Goal: Information Seeking & Learning: Find specific fact

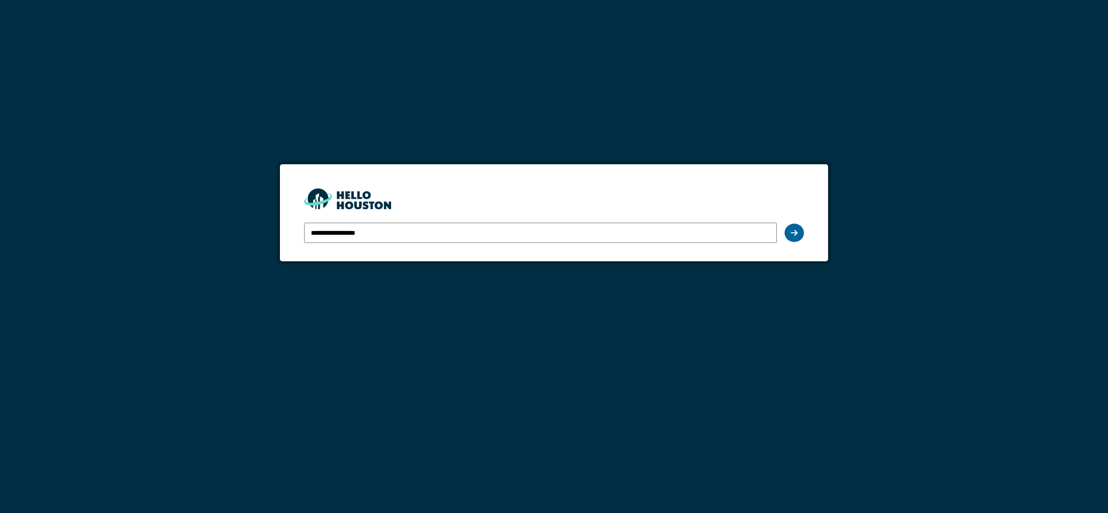
click at [796, 233] on icon at bounding box center [794, 233] width 7 height 8
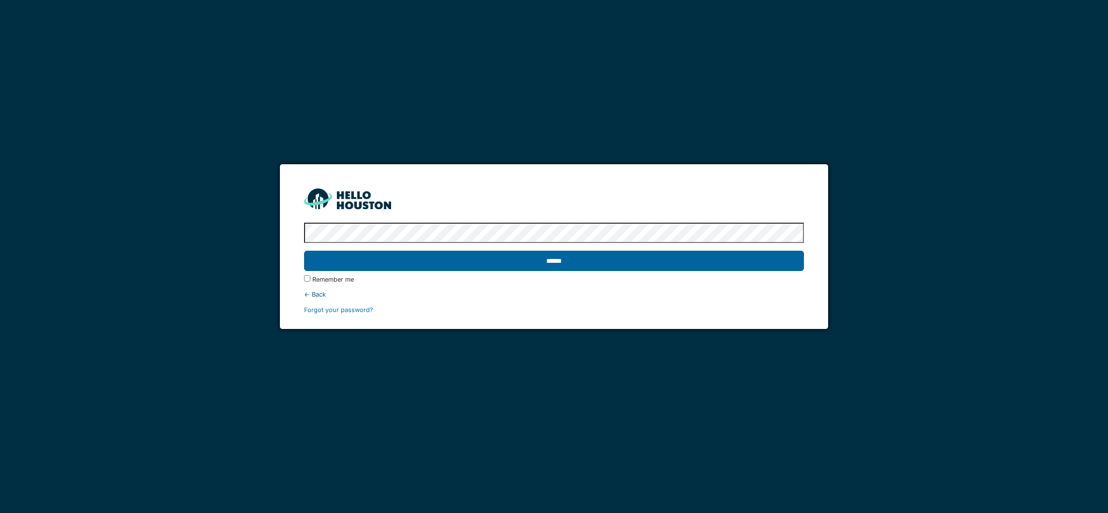
click at [559, 260] on input "******" at bounding box center [553, 261] width 499 height 20
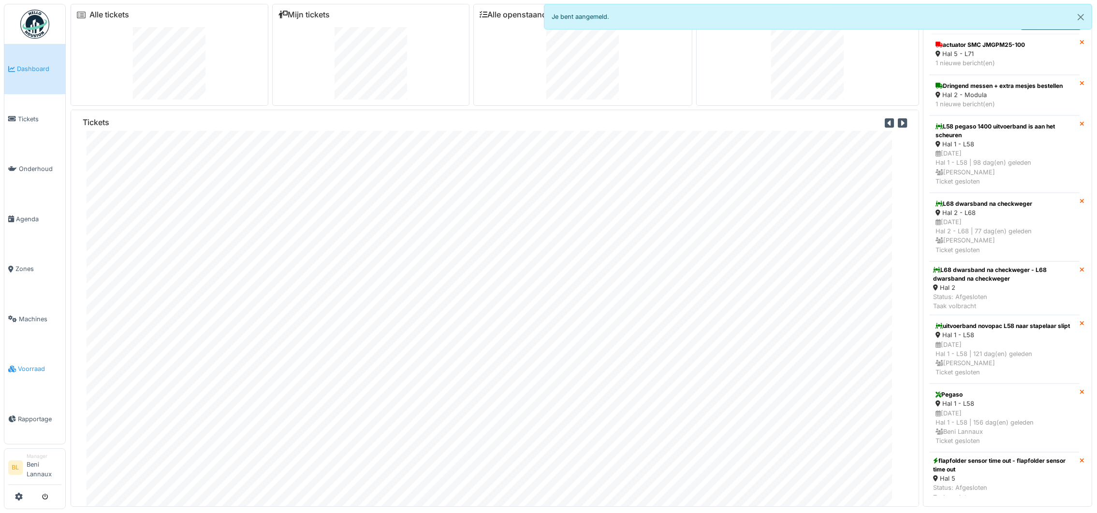
click at [24, 369] on span "Voorraad" at bounding box center [40, 368] width 44 height 9
click at [25, 366] on span "Voorraad" at bounding box center [40, 368] width 44 height 9
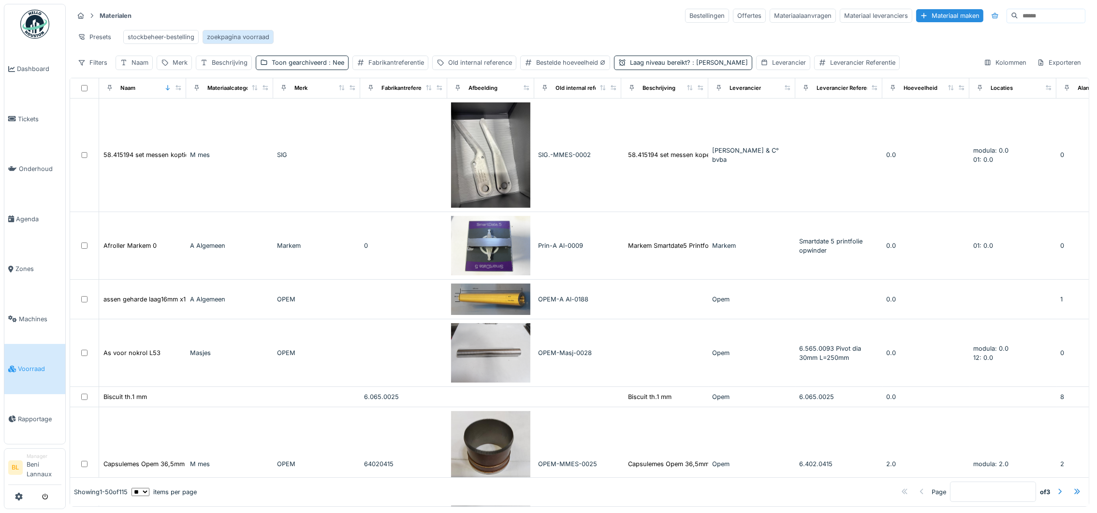
click at [237, 39] on div "zoekpagina voorraad" at bounding box center [238, 36] width 62 height 9
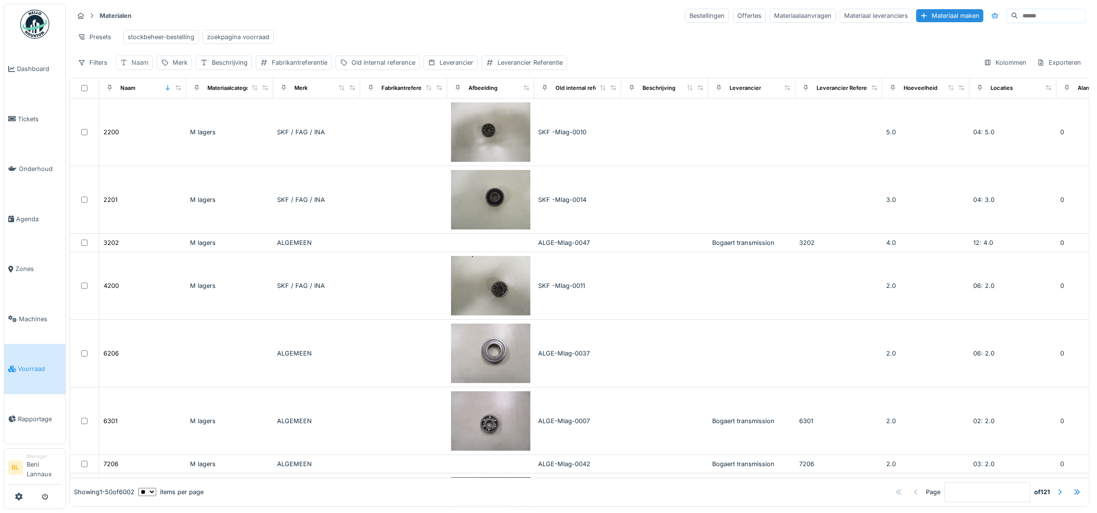
click at [134, 67] on div "Naam" at bounding box center [139, 62] width 17 height 9
click at [159, 124] on input "Naam" at bounding box center [169, 121] width 98 height 20
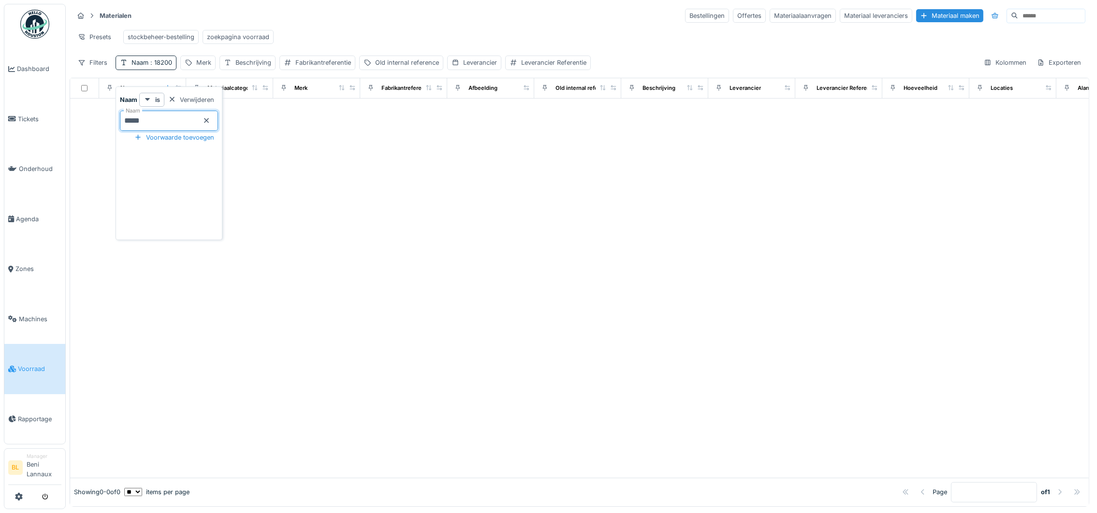
type input "****"
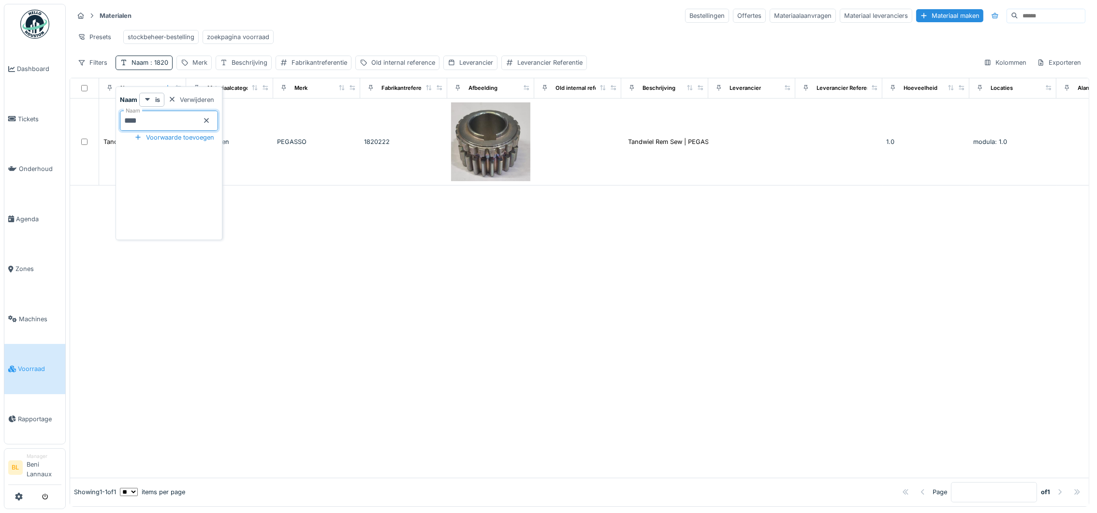
click at [437, 329] on div at bounding box center [579, 332] width 1018 height 292
click at [158, 66] on span ": 1820" at bounding box center [158, 62] width 20 height 7
click at [169, 70] on div "Naam : 1820" at bounding box center [144, 63] width 57 height 14
click at [160, 66] on span ": 1820" at bounding box center [158, 62] width 20 height 7
click at [210, 121] on icon at bounding box center [207, 120] width 8 height 6
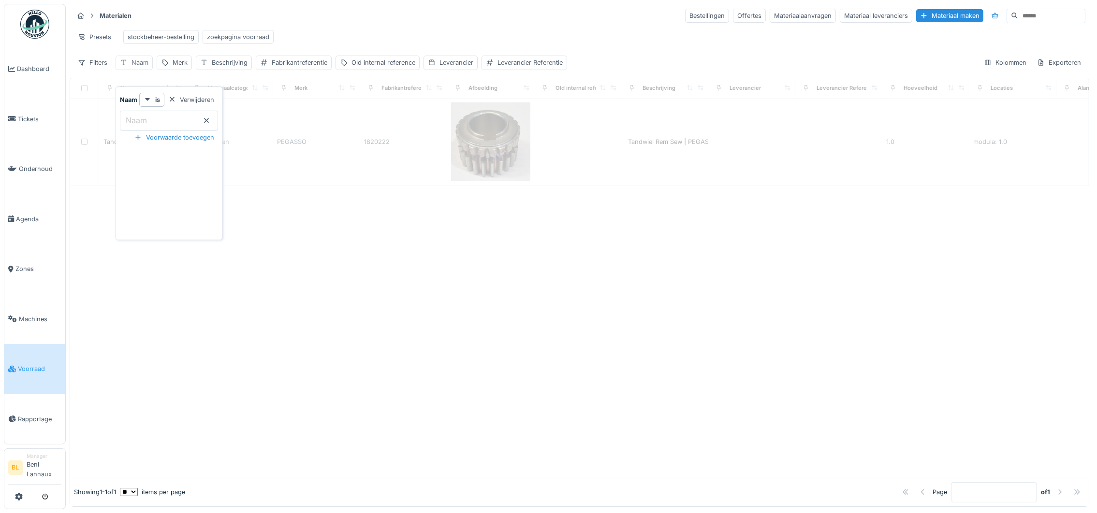
click at [134, 67] on div "Naam" at bounding box center [139, 62] width 17 height 9
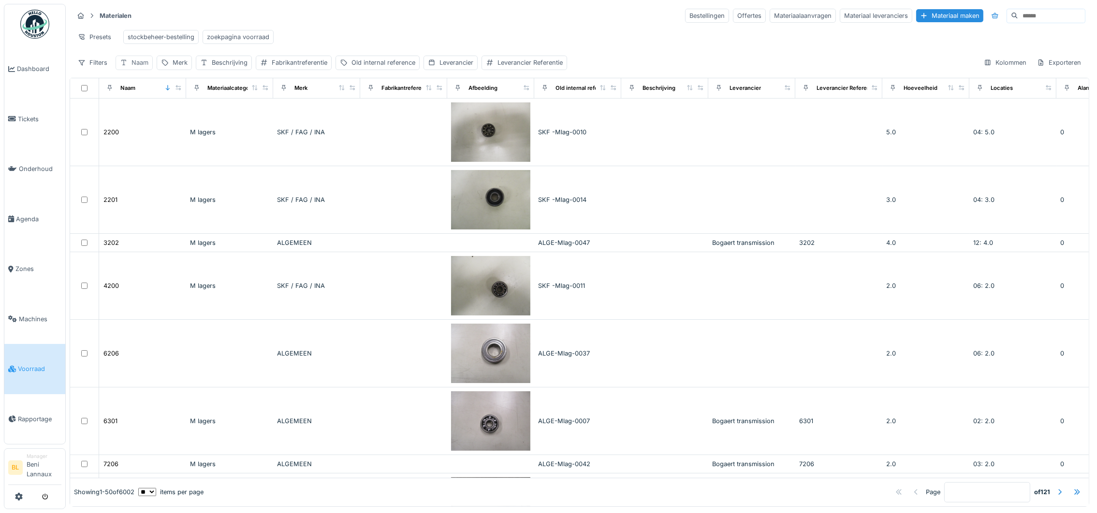
click at [136, 67] on div "Naam" at bounding box center [139, 62] width 17 height 9
click at [158, 118] on input "Naam" at bounding box center [169, 121] width 98 height 20
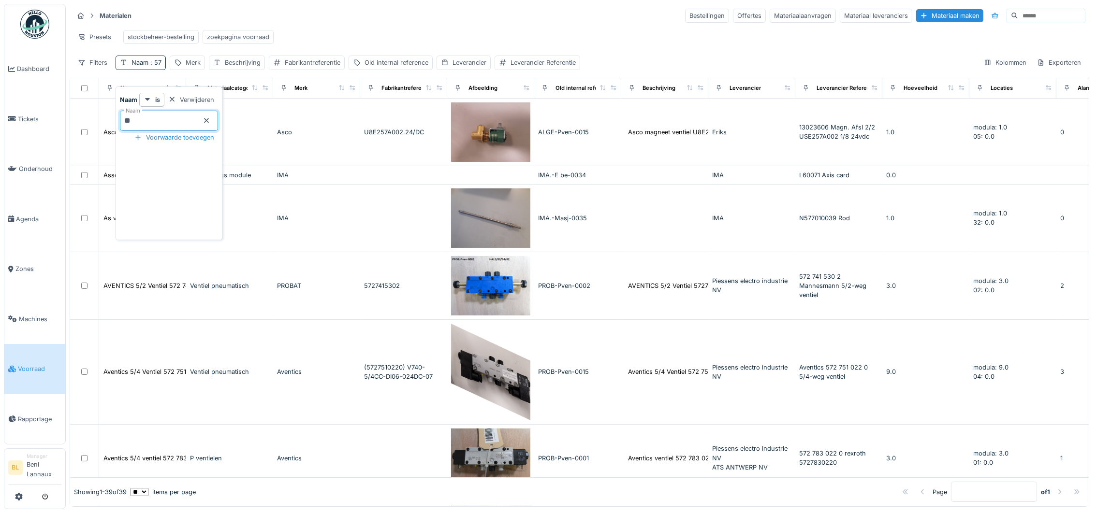
type input "**"
click at [210, 117] on icon at bounding box center [207, 120] width 8 height 6
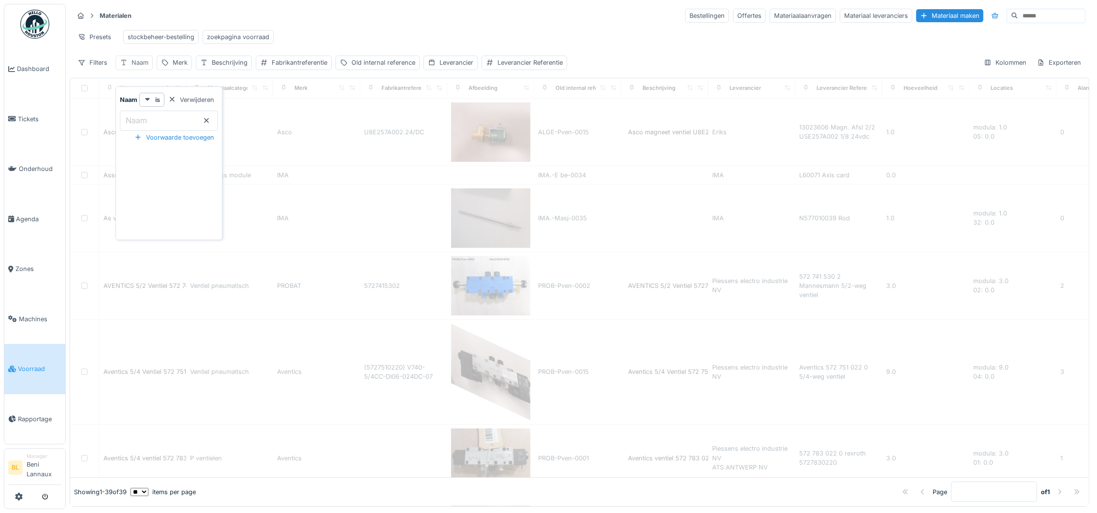
click at [139, 67] on div "Naam" at bounding box center [139, 62] width 17 height 9
click at [130, 68] on div "Naam" at bounding box center [134, 63] width 37 height 14
click at [317, 67] on div "Fabrikantreferentie" at bounding box center [300, 62] width 56 height 9
click at [300, 115] on label "Fabrikantreferentie" at bounding box center [301, 121] width 73 height 12
click at [300, 111] on input "Fabrikantreferentie" at bounding box center [330, 121] width 139 height 20
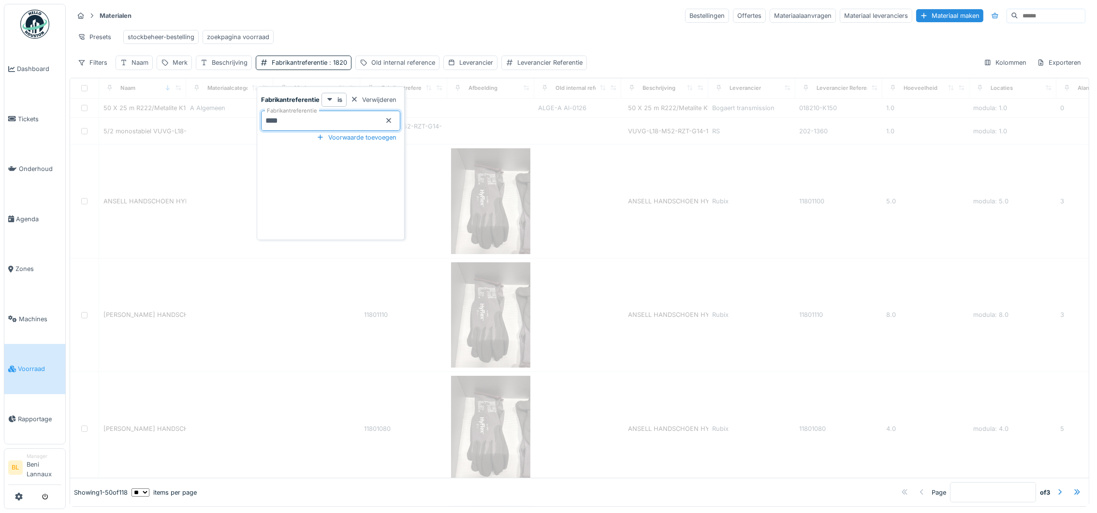
type input "*****"
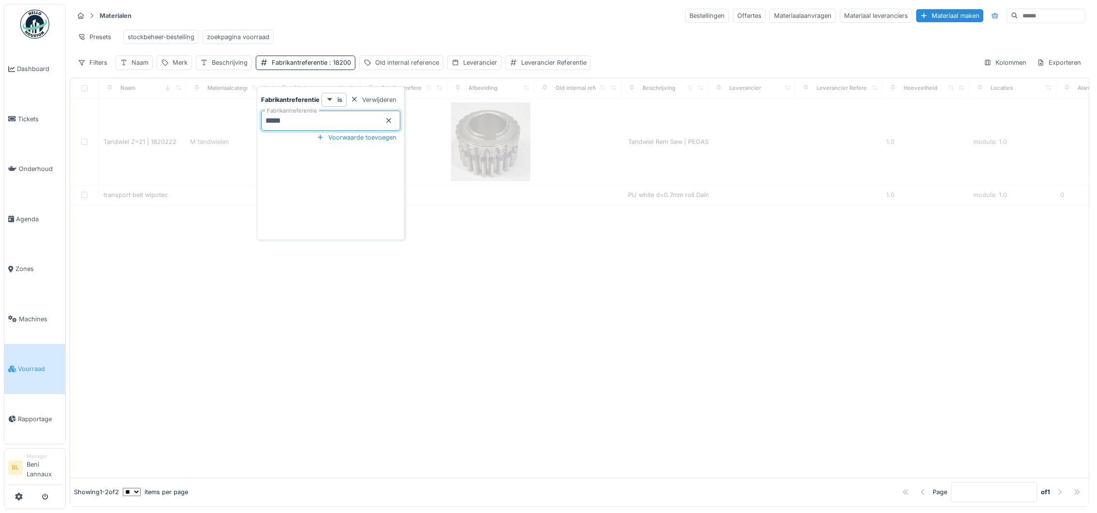
click at [249, 327] on div at bounding box center [579, 341] width 1018 height 273
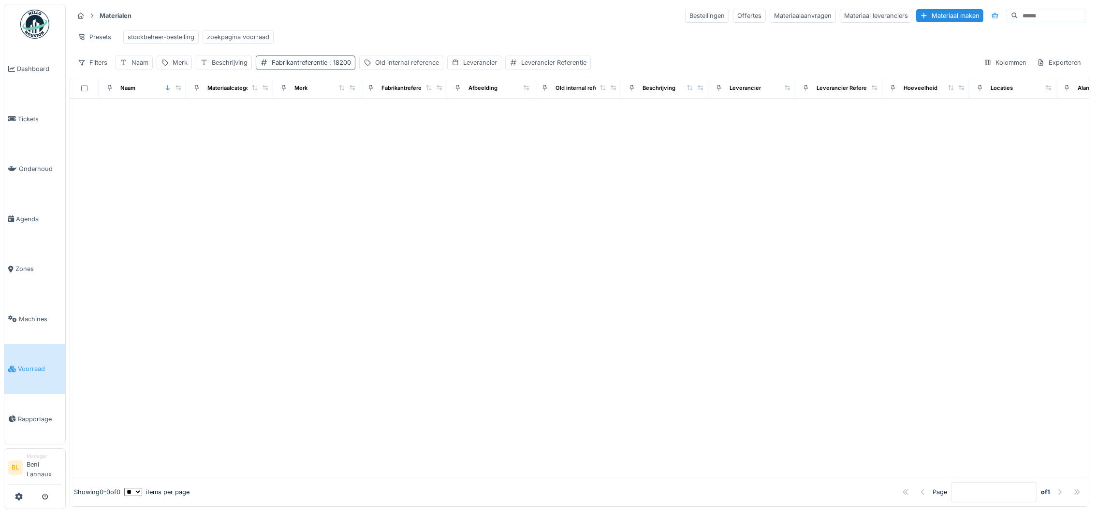
click at [301, 67] on div "Fabrikantreferentie : 18200" at bounding box center [311, 62] width 79 height 9
click at [320, 127] on input "*****" at bounding box center [330, 121] width 139 height 20
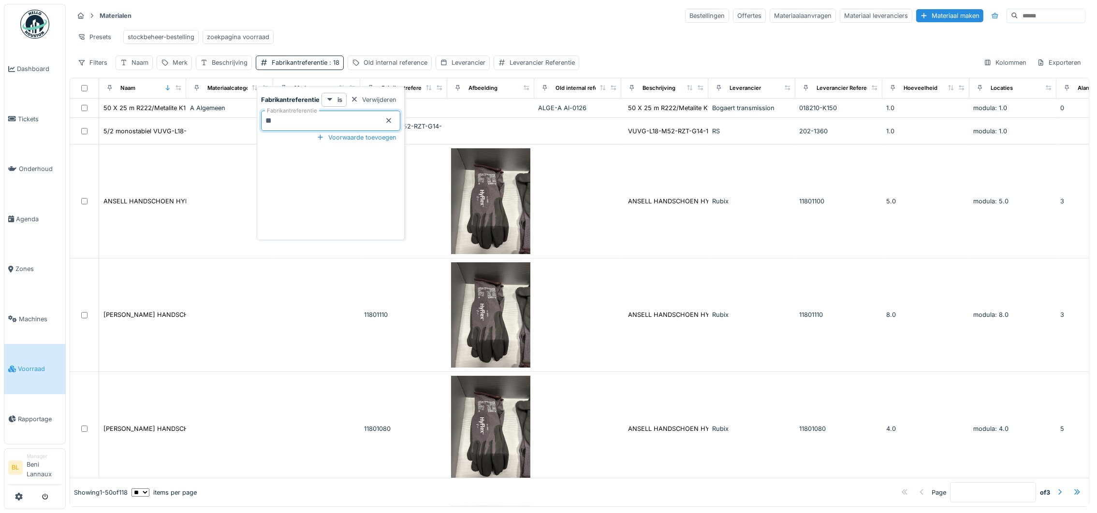
type input "*"
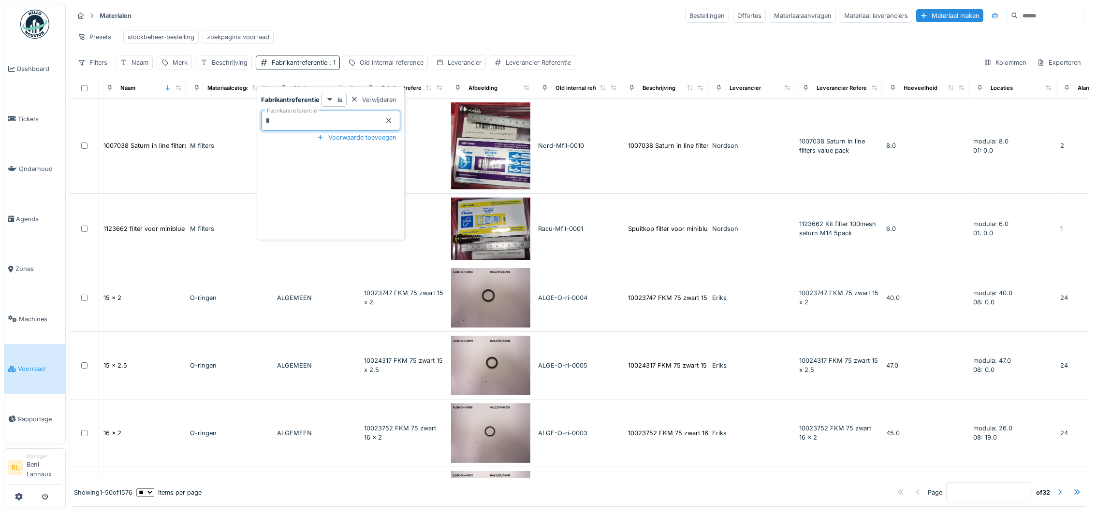
click at [379, 40] on div "Presets stockbeheer-bestelling zoekpagina voorraad" at bounding box center [579, 37] width 1012 height 22
click at [144, 67] on div "Naam" at bounding box center [139, 62] width 17 height 9
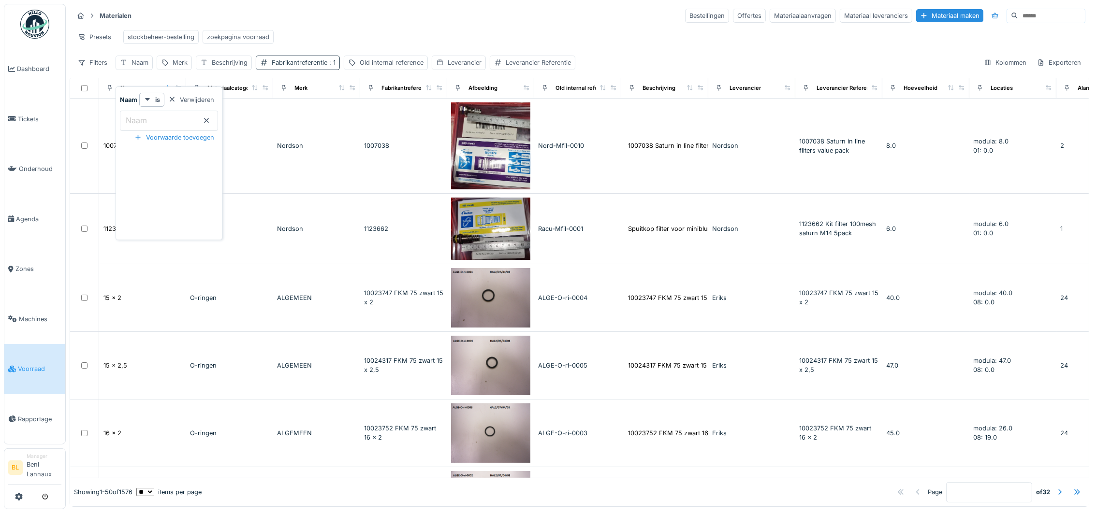
click at [329, 66] on span ": 1" at bounding box center [331, 62] width 8 height 7
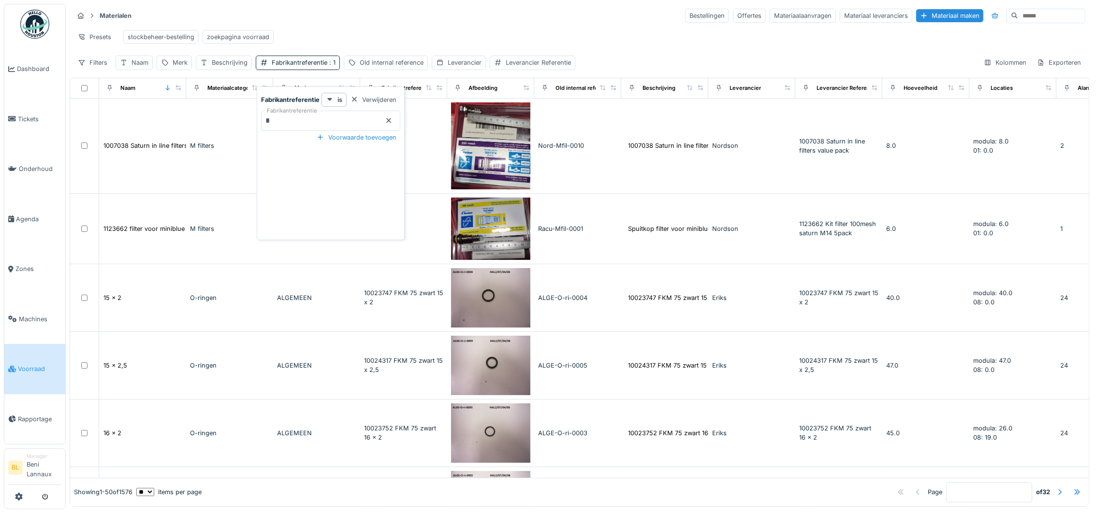
click at [390, 120] on icon at bounding box center [388, 120] width 5 height 5
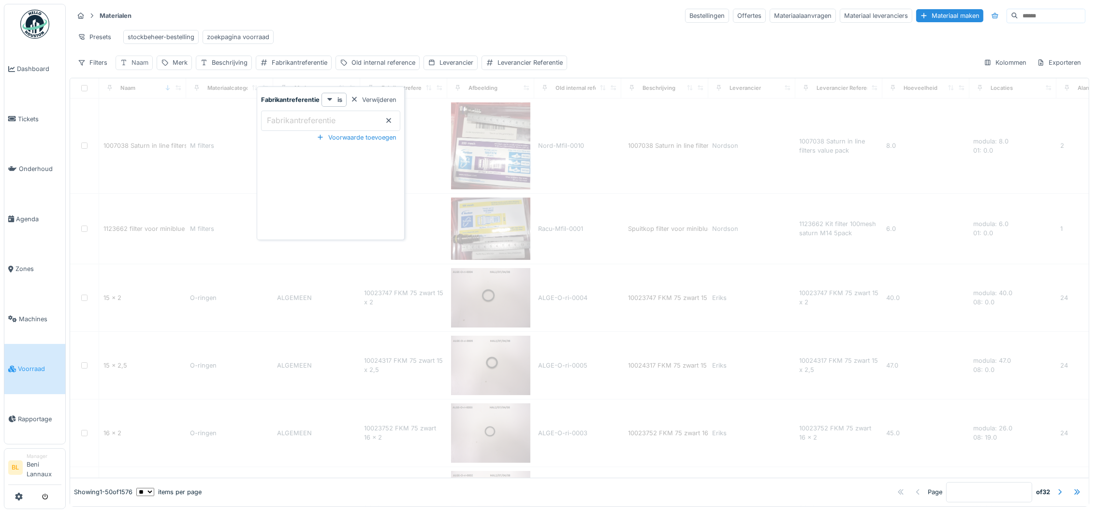
click at [132, 67] on div "Naam" at bounding box center [139, 62] width 17 height 9
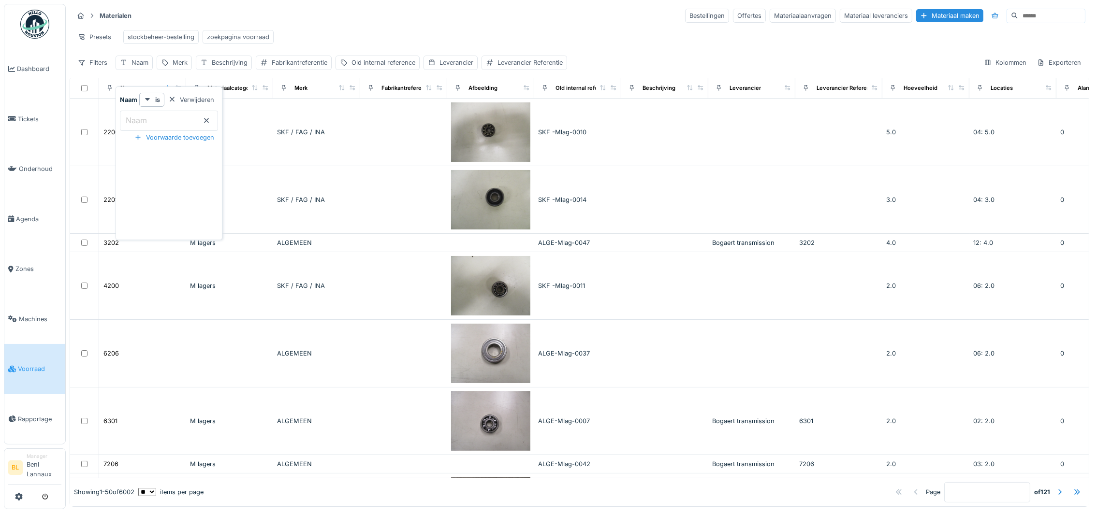
click at [146, 117] on label "Naam" at bounding box center [136, 121] width 25 height 12
click at [146, 117] on input "Naam" at bounding box center [169, 121] width 98 height 20
type input "**"
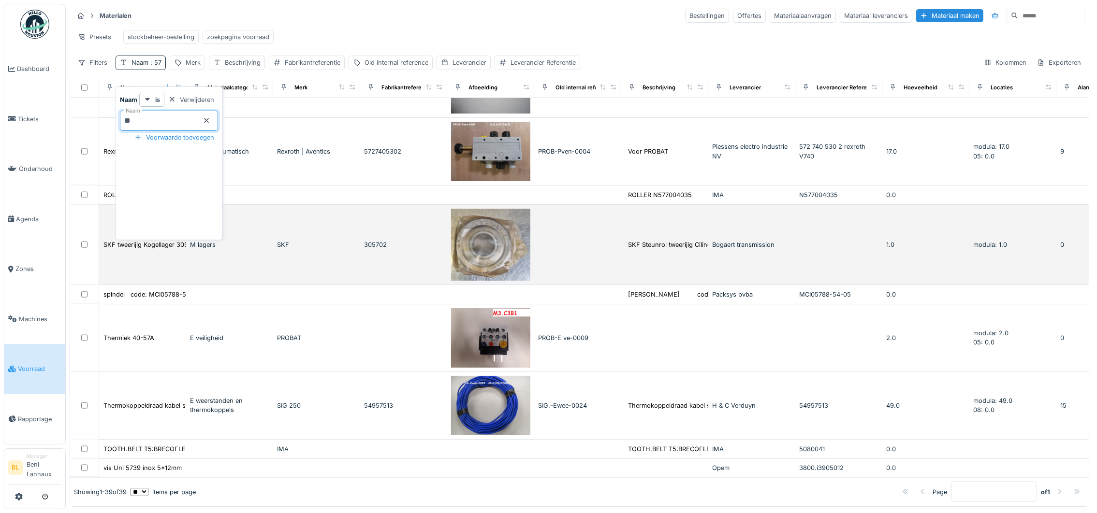
scroll to position [2030, 0]
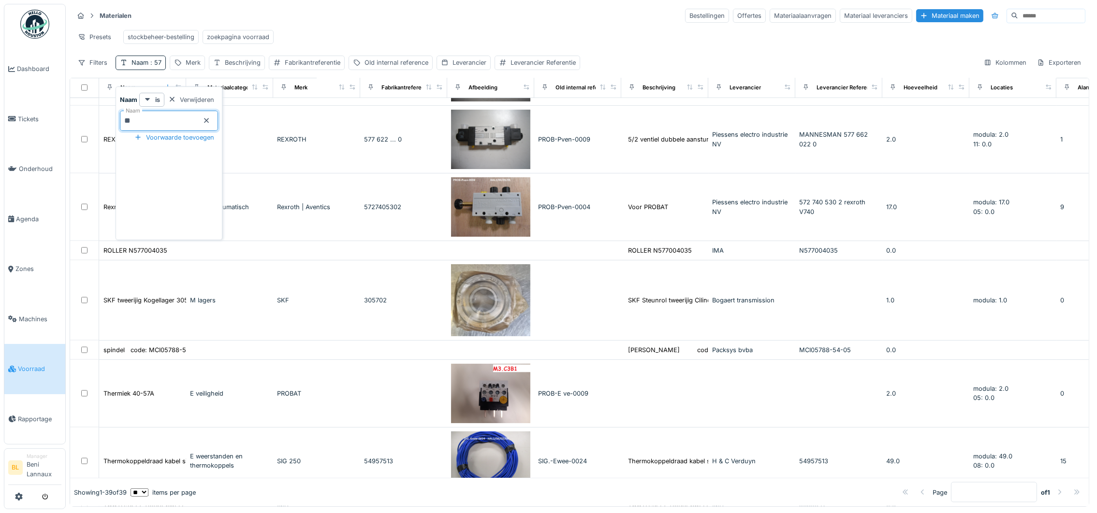
click at [330, 33] on div "Presets stockbeheer-bestelling zoekpagina voorraad" at bounding box center [579, 37] width 1012 height 22
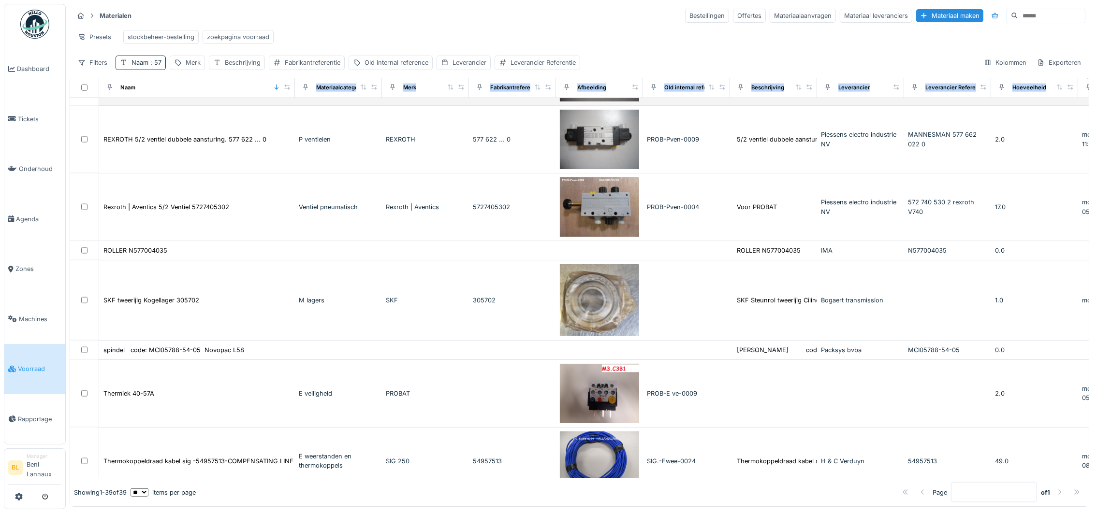
drag, startPoint x: 176, startPoint y: 98, endPoint x: 286, endPoint y: 112, distance: 110.6
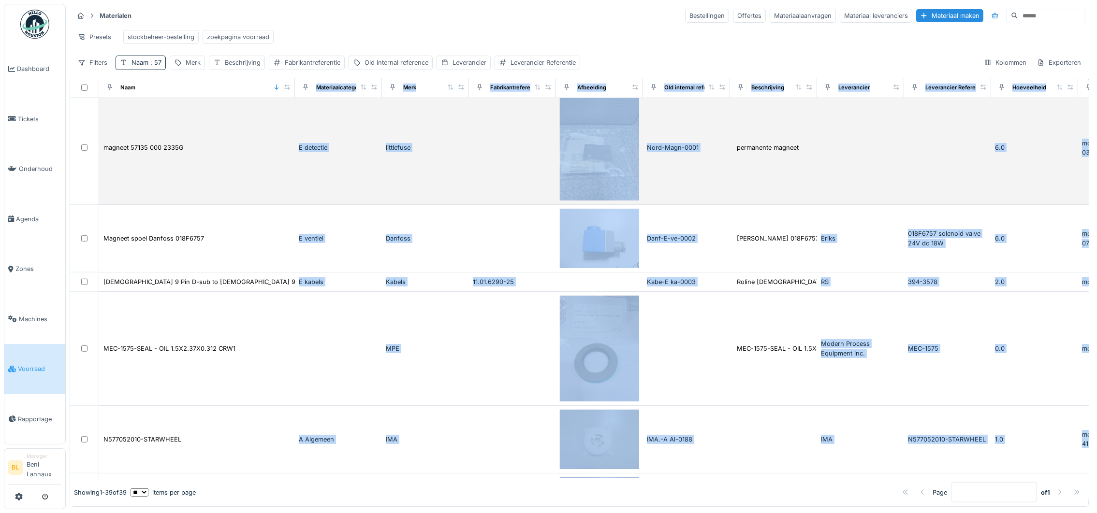
scroll to position [1254, 0]
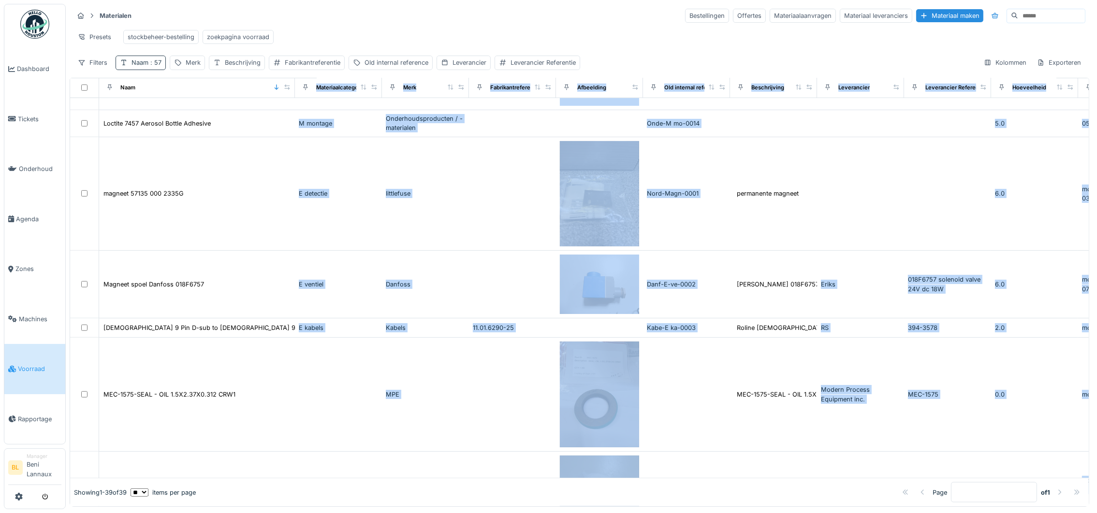
click at [156, 64] on span ": 57" at bounding box center [154, 62] width 13 height 7
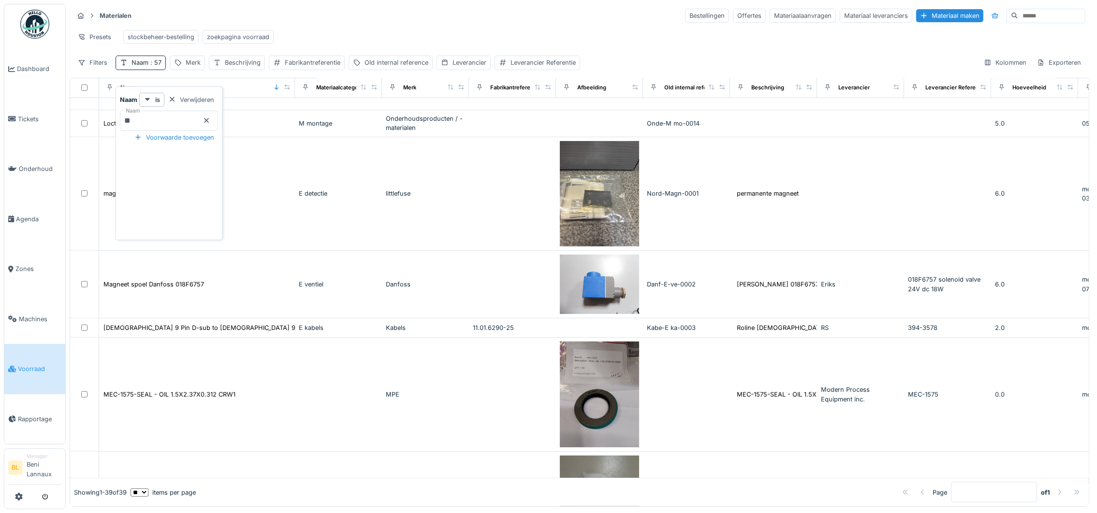
click at [150, 111] on input "**" at bounding box center [169, 121] width 98 height 20
type input "*"
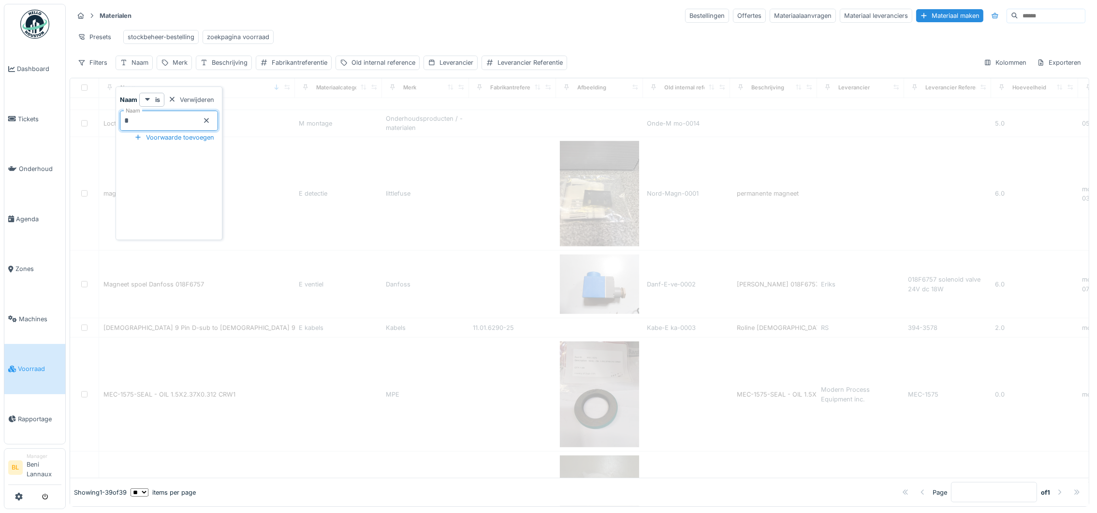
type input "**"
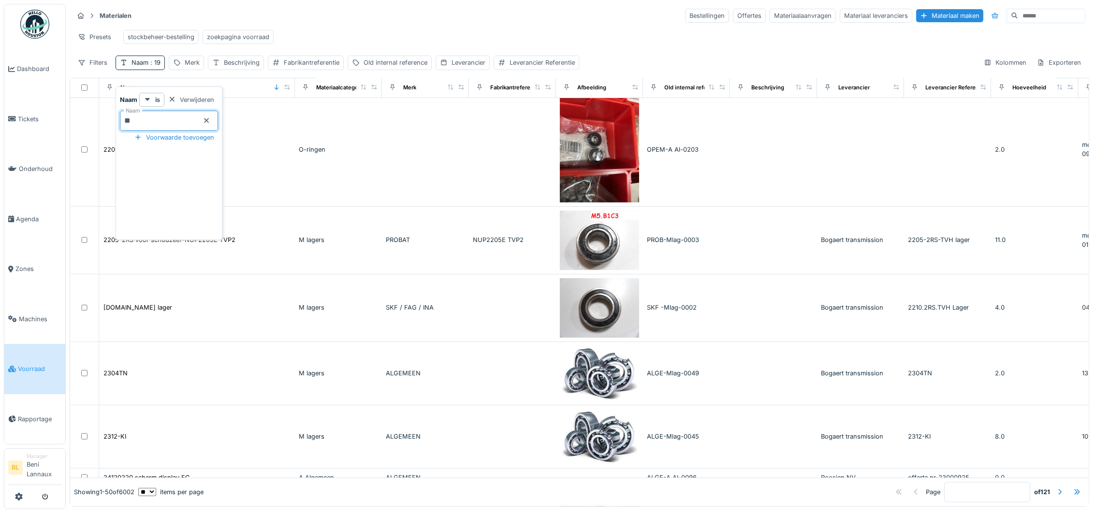
click at [341, 26] on div "Presets stockbeheer-bestelling zoekpagina voorraad" at bounding box center [579, 37] width 1012 height 22
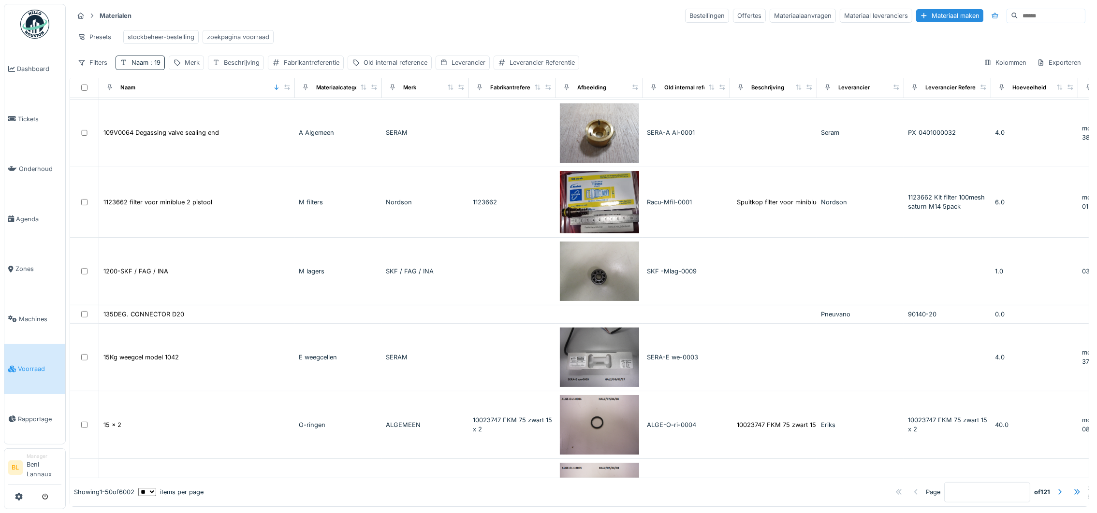
scroll to position [870, 0]
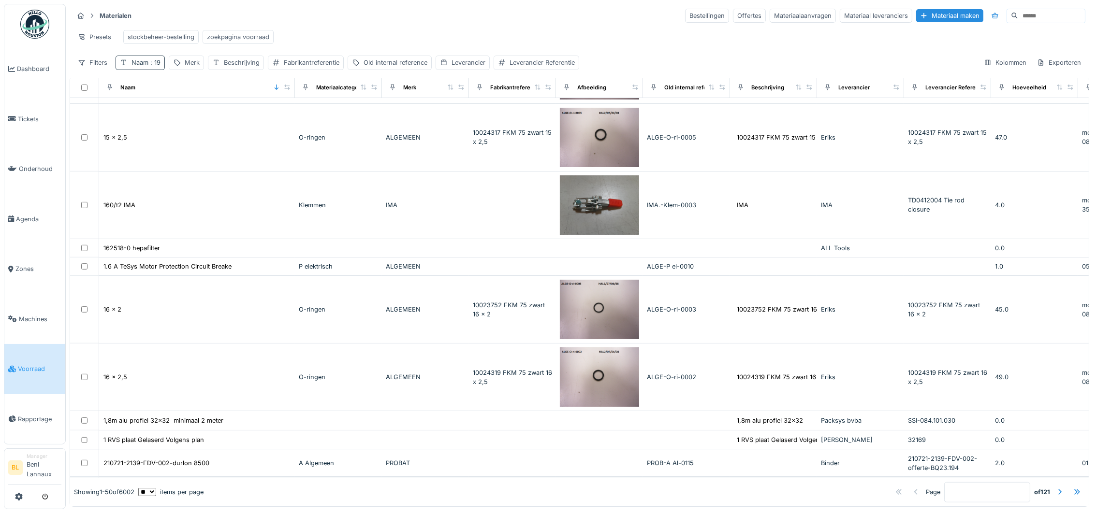
click at [133, 64] on div "Naam : 19" at bounding box center [145, 62] width 29 height 9
drag, startPoint x: 161, startPoint y: 107, endPoint x: 116, endPoint y: 116, distance: 45.5
click at [116, 116] on div "Naam is Verwijderen Naam ** Voorwaarde toevoegen" at bounding box center [169, 164] width 107 height 154
type input "***"
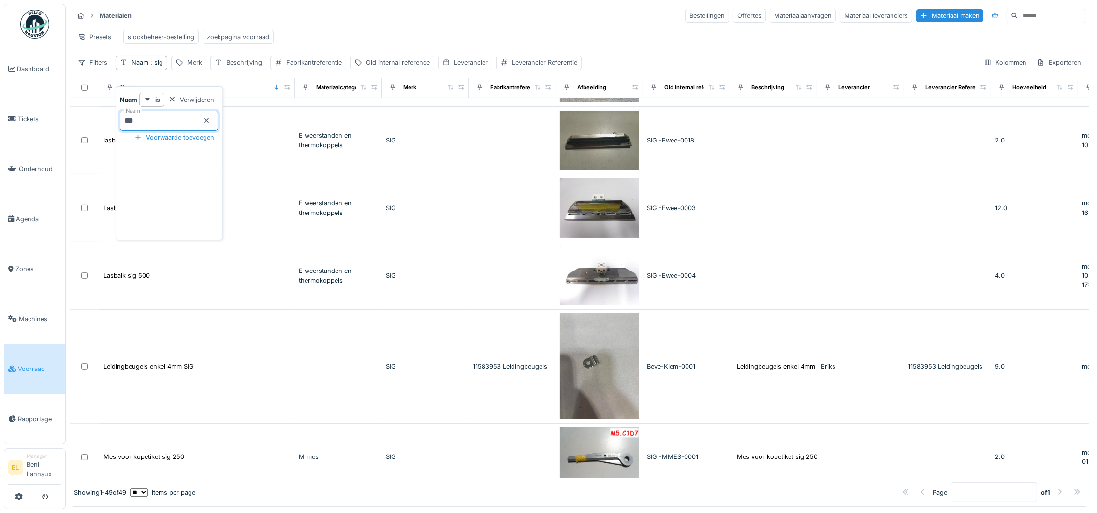
click at [436, 31] on div "Presets stockbeheer-bestelling zoekpagina voorraad" at bounding box center [579, 37] width 1012 height 22
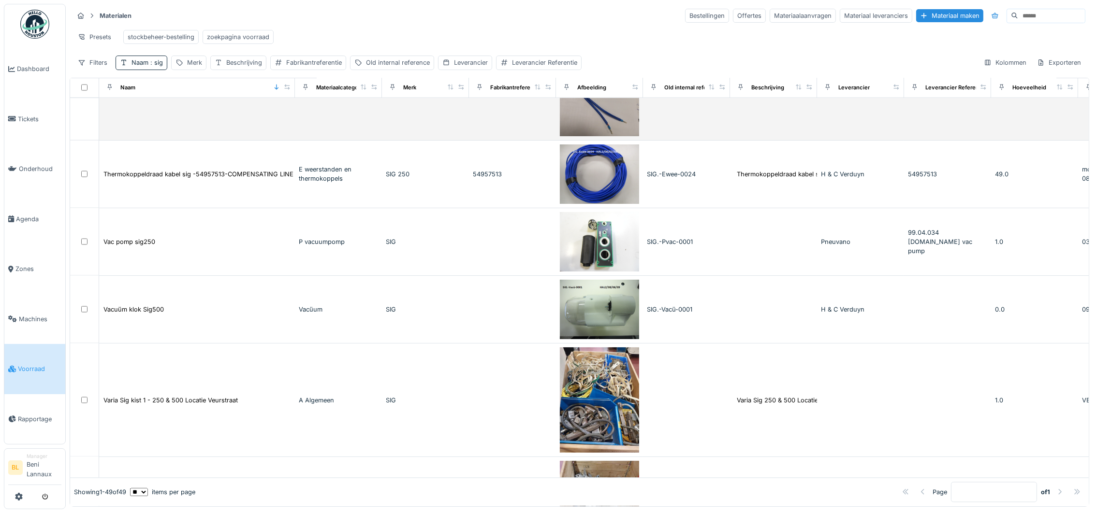
scroll to position [2755, 0]
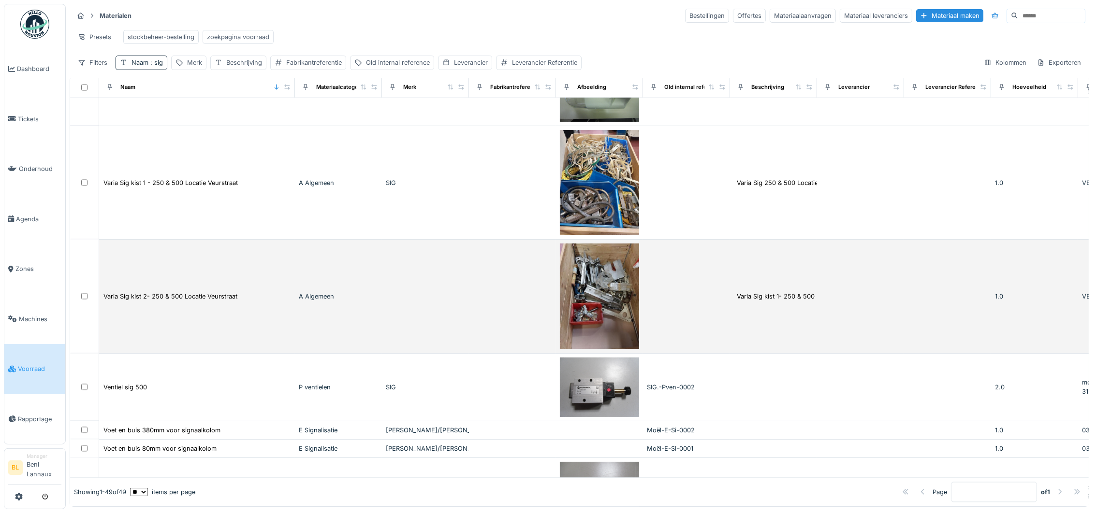
click at [603, 312] on img at bounding box center [599, 297] width 79 height 106
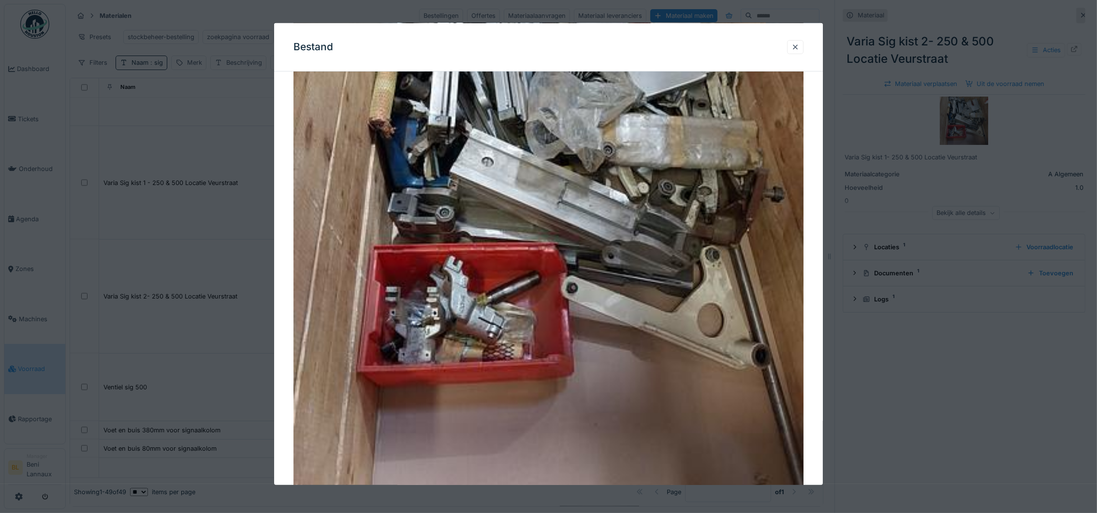
scroll to position [217, 0]
click at [798, 44] on div at bounding box center [795, 47] width 8 height 9
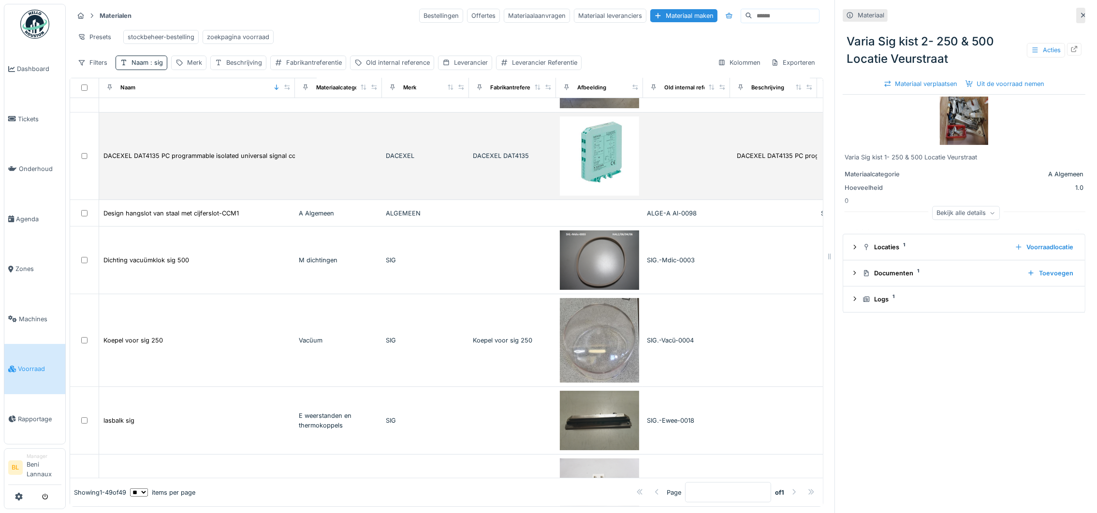
scroll to position [0, 0]
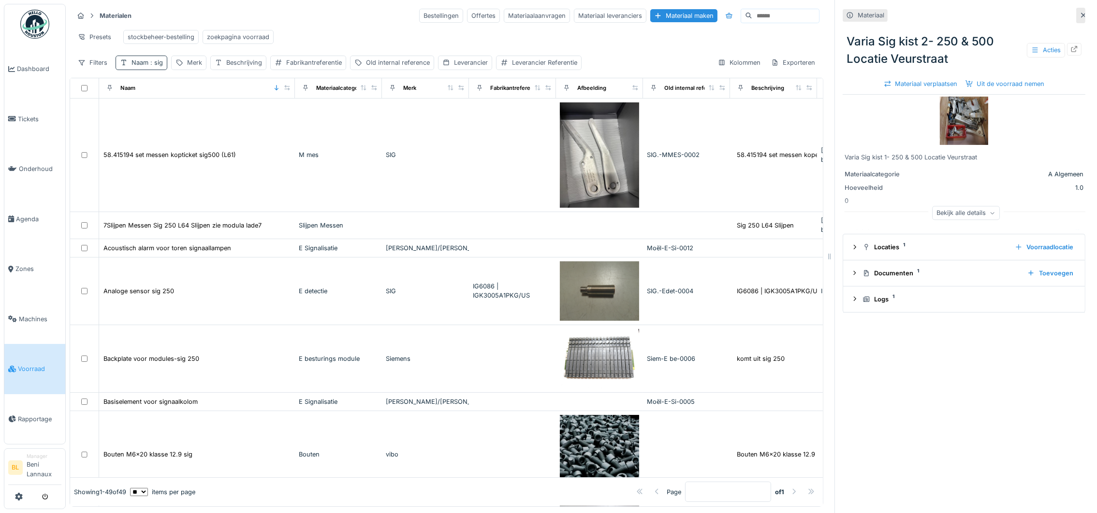
click at [149, 61] on span ": sig" at bounding box center [155, 62] width 15 height 7
click at [210, 117] on icon at bounding box center [207, 120] width 8 height 6
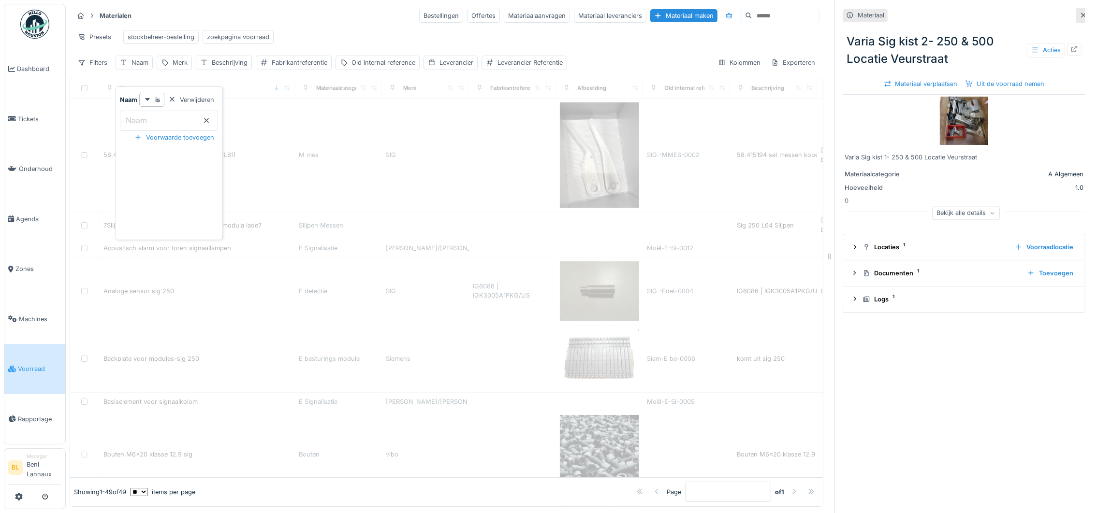
click at [147, 115] on label "Naam" at bounding box center [136, 121] width 25 height 12
click at [147, 111] on input "Naam" at bounding box center [169, 121] width 98 height 20
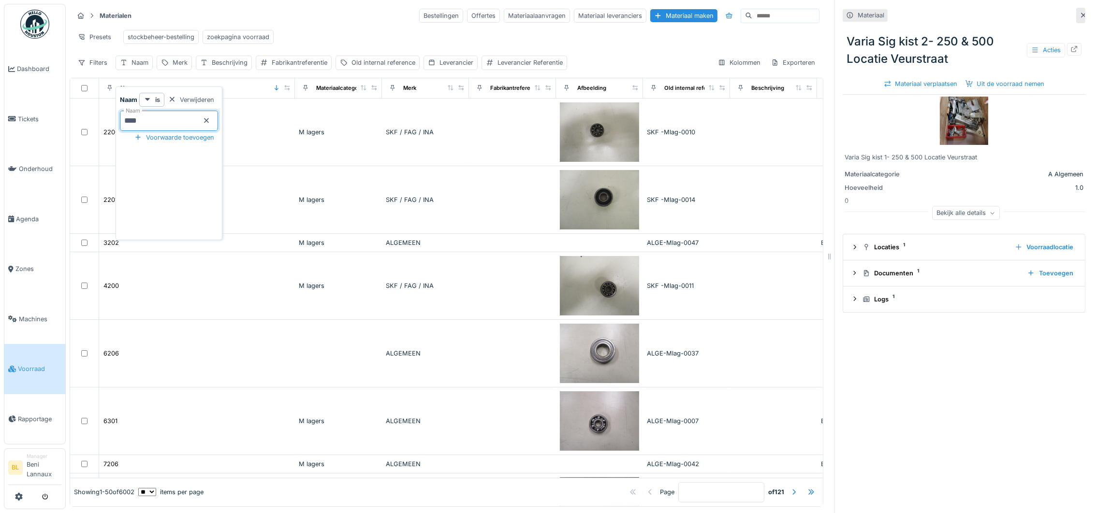
type input "*****"
